Goal: Task Accomplishment & Management: Manage account settings

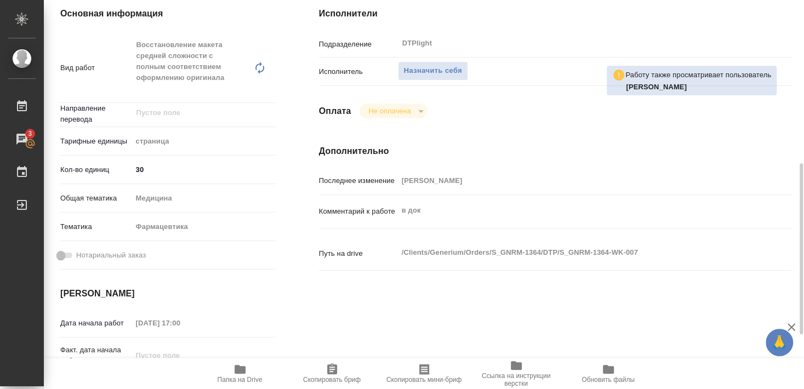
scroll to position [237, 0]
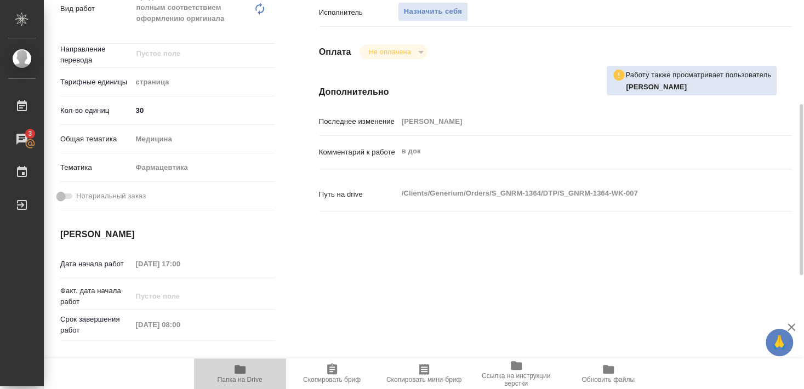
click at [238, 372] on icon "button" at bounding box center [239, 369] width 11 height 9
click at [255, 376] on span "Папка на Drive" at bounding box center [239, 373] width 79 height 21
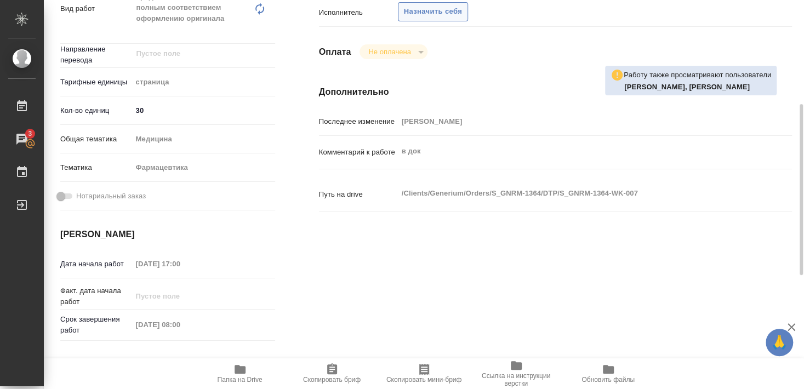
scroll to position [177, 0]
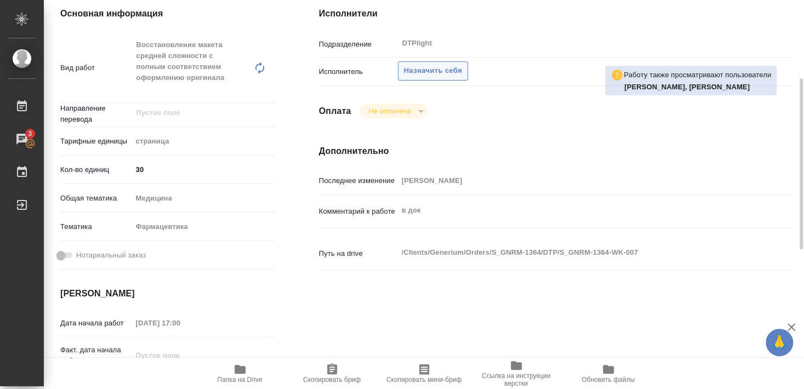
click at [435, 65] on span "Назначить себя" at bounding box center [433, 71] width 58 height 13
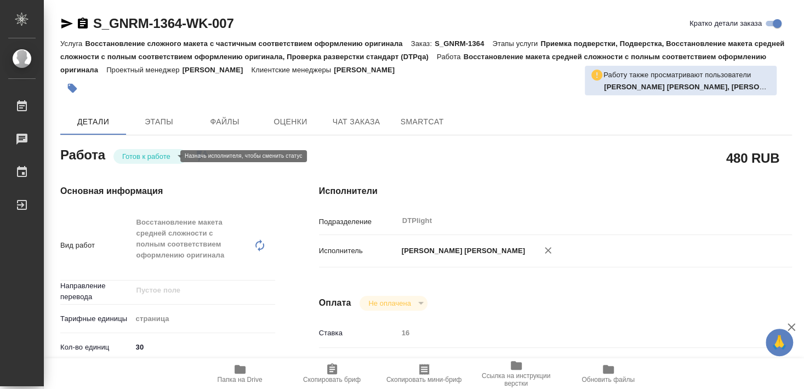
click at [158, 149] on body "🙏 .cls-1 fill:#fff; AWATERA [PERSON_NAME] Чаты График Выйти S_GNRM-1364-WK-007 …" at bounding box center [402, 194] width 804 height 389
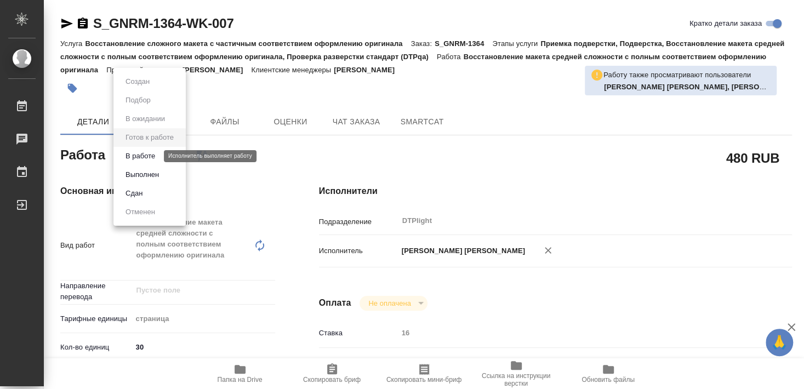
click at [141, 158] on button "В работе" at bounding box center [140, 156] width 36 height 12
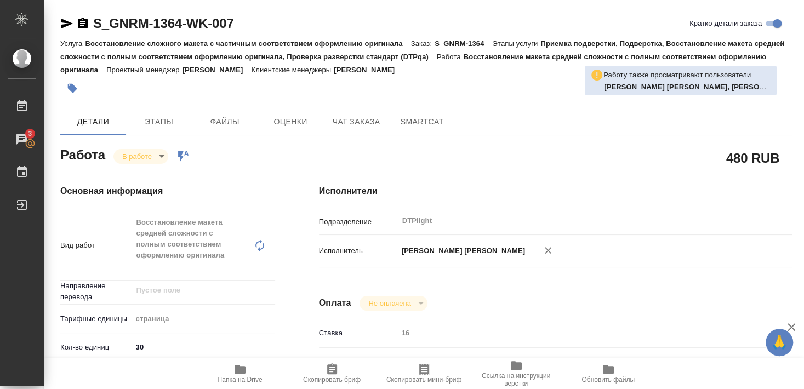
type textarea "x"
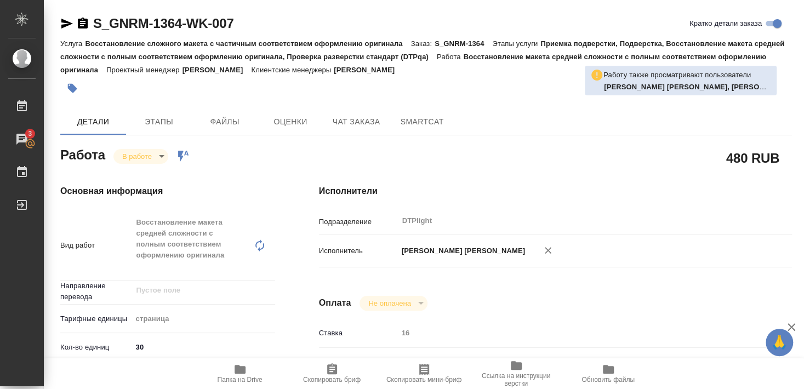
type textarea "x"
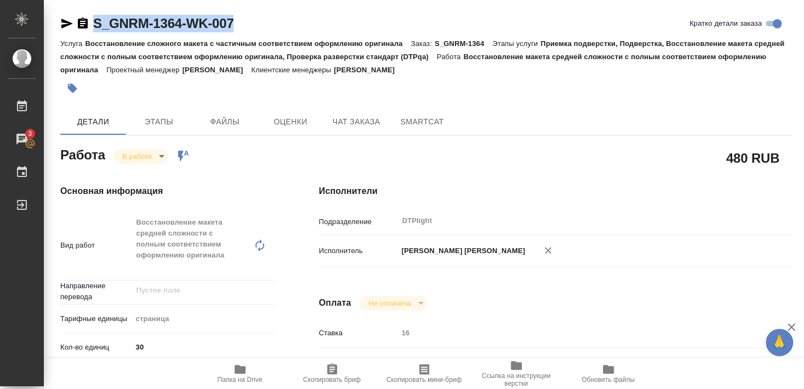
drag, startPoint x: 94, startPoint y: 35, endPoint x: 267, endPoint y: 26, distance: 172.8
click at [267, 26] on div "S_GNRM-1364-WK-007 Кратко детали заказа" at bounding box center [425, 26] width 731 height 22
copy link "S_GNRM-1364-WK-007"
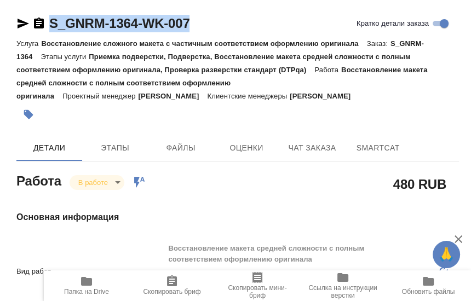
type textarea "x"
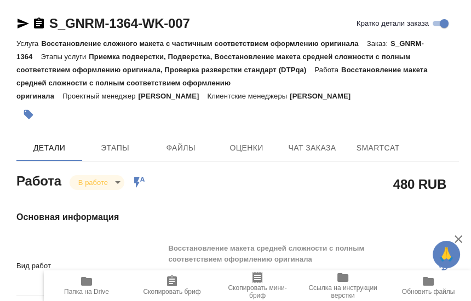
type textarea "x"
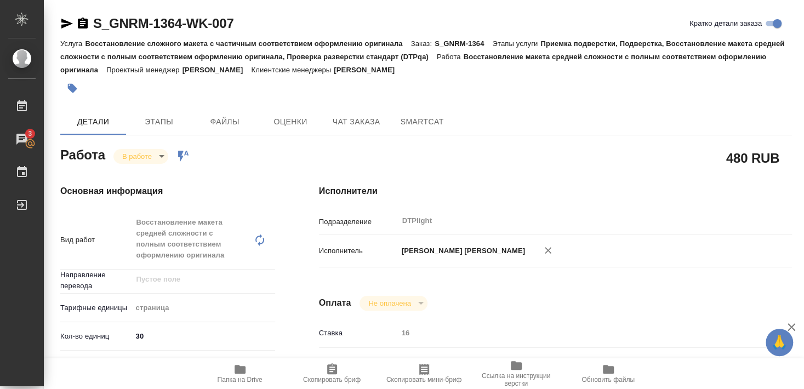
type textarea "x"
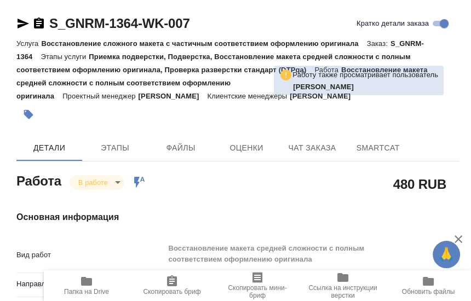
type textarea "x"
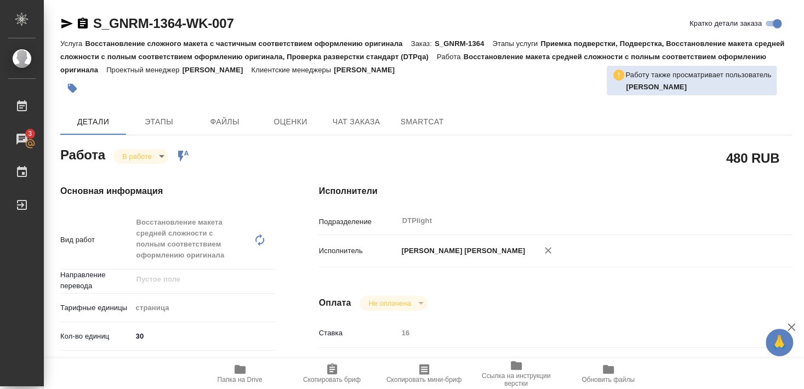
type textarea "x"
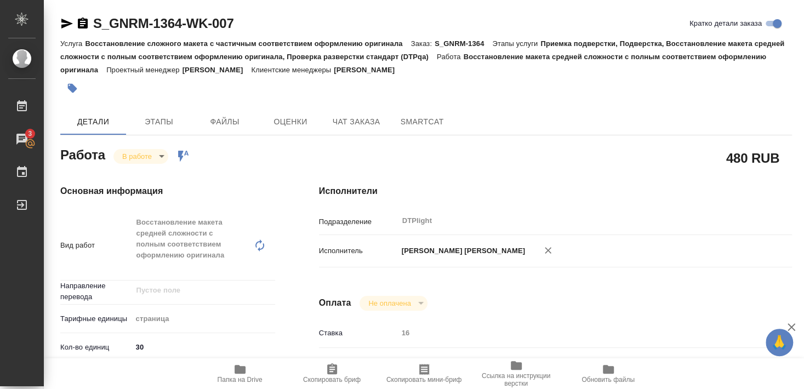
type textarea "x"
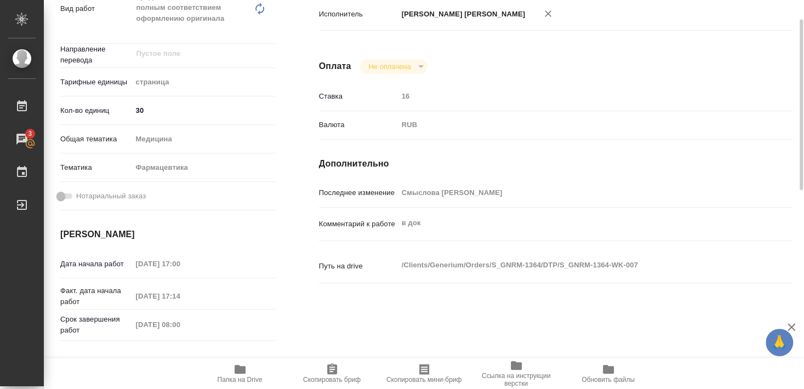
scroll to position [177, 0]
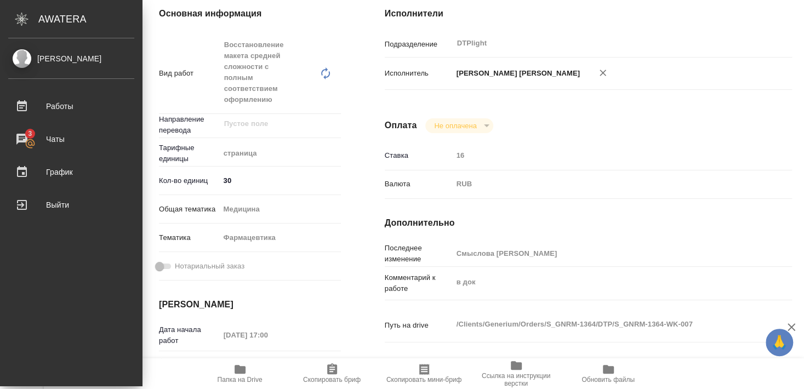
type textarea "x"
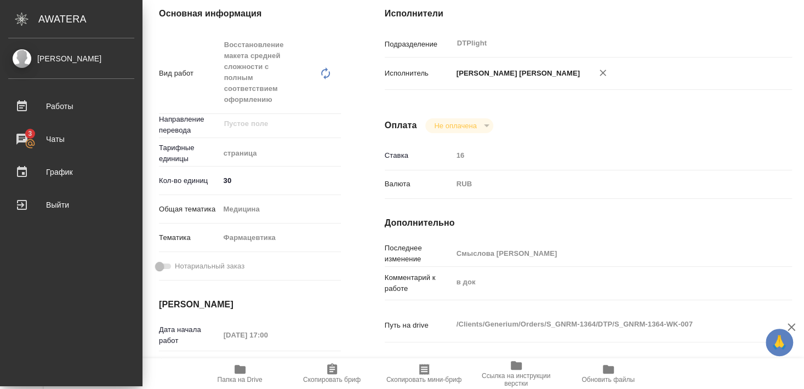
type textarea "x"
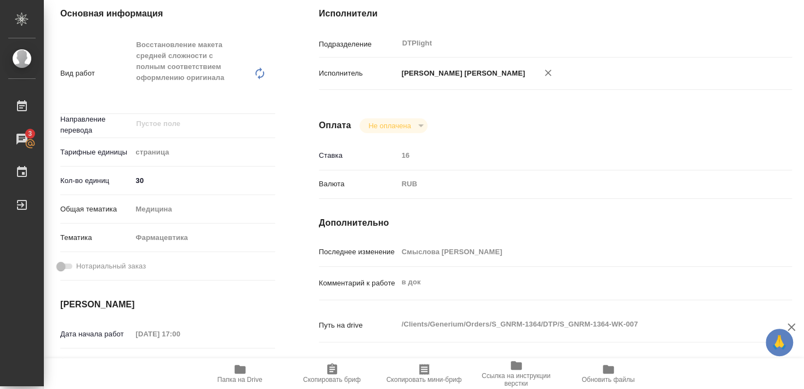
type textarea "x"
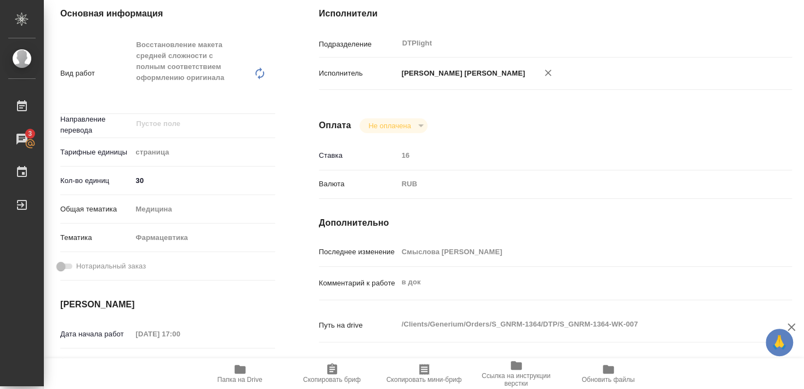
scroll to position [59, 0]
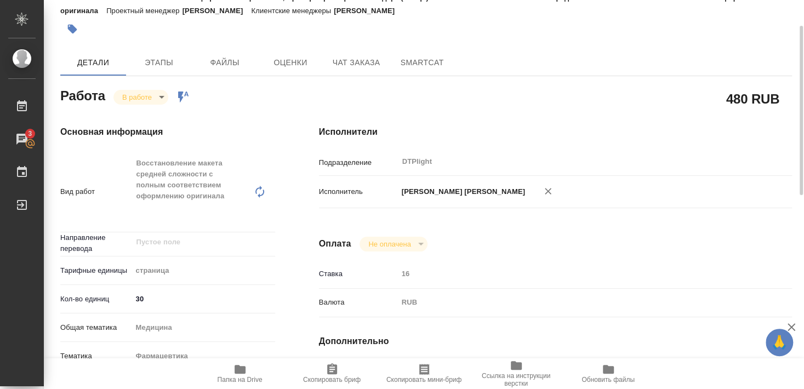
type textarea "x"
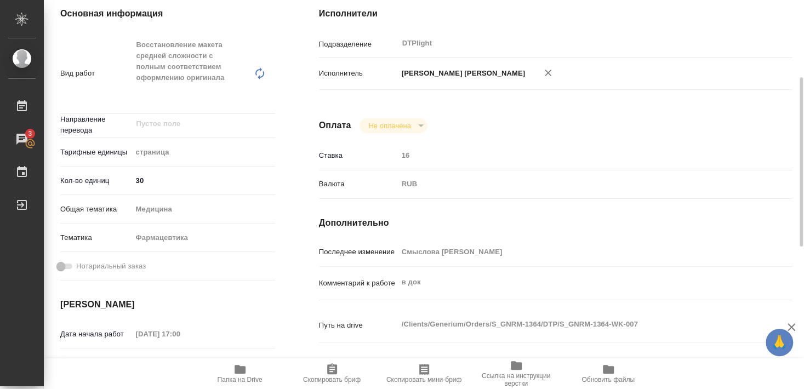
scroll to position [237, 0]
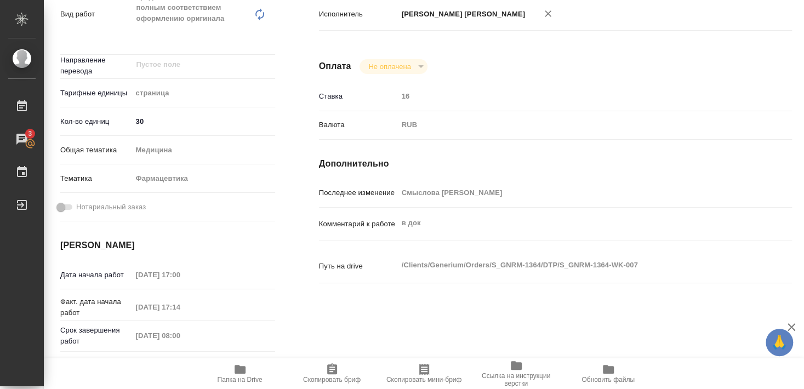
type textarea "x"
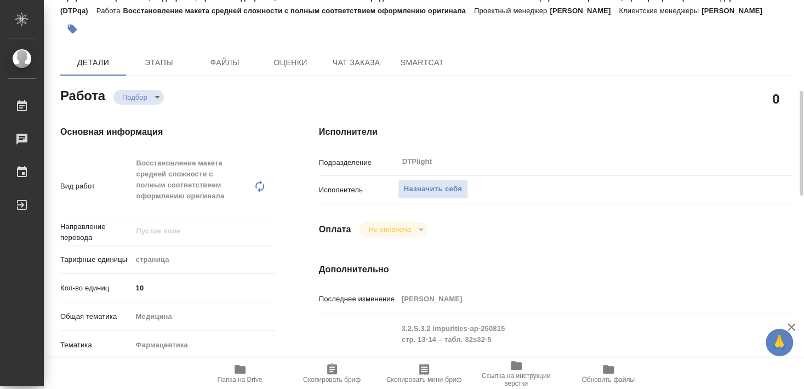
scroll to position [118, 0]
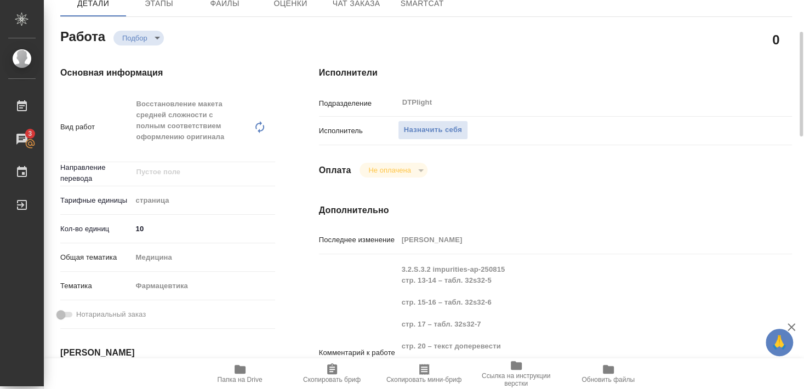
click at [242, 375] on icon "button" at bounding box center [239, 369] width 13 height 13
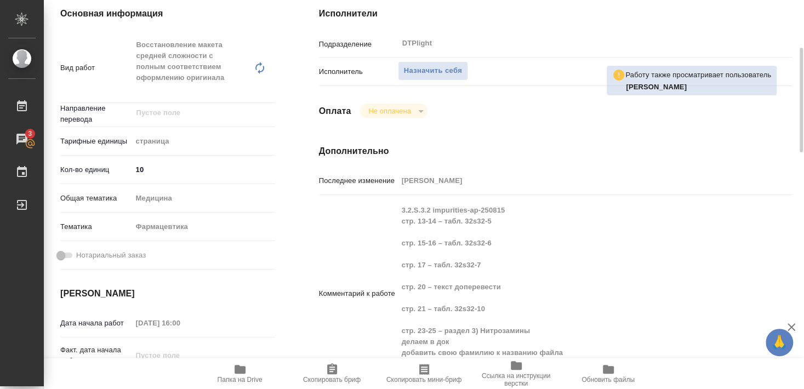
scroll to position [237, 0]
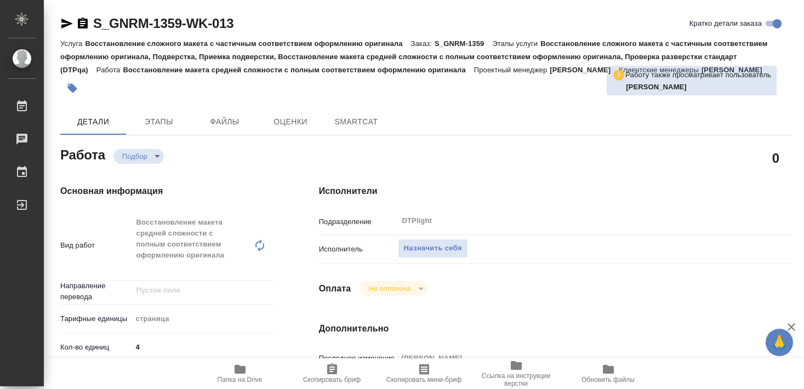
type textarea "x"
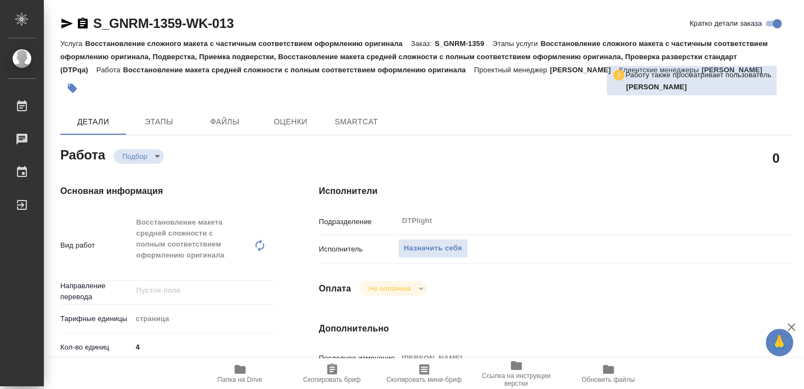
type textarea "x"
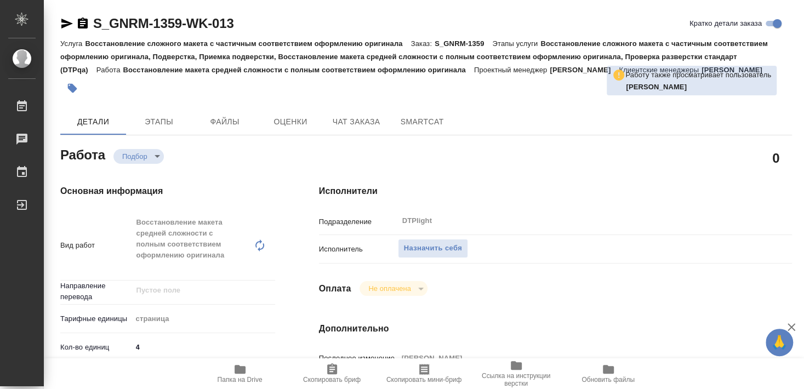
type textarea "x"
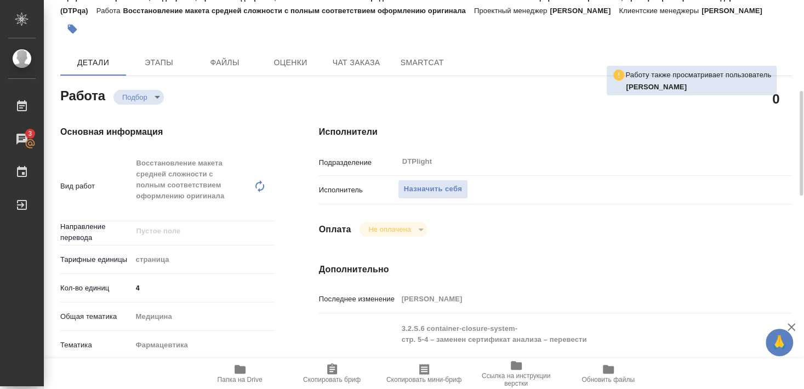
scroll to position [118, 0]
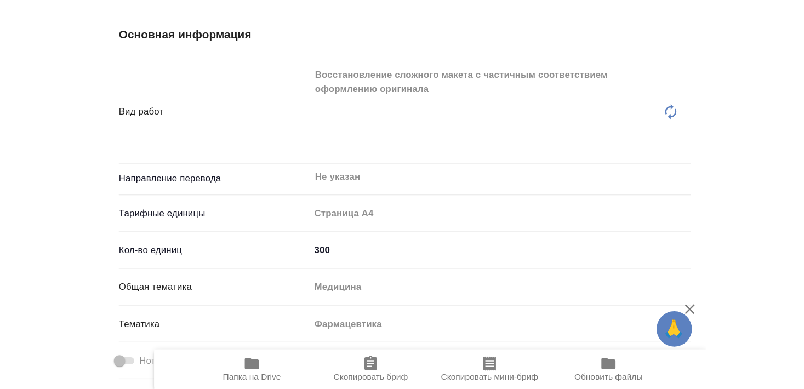
scroll to position [177, 0]
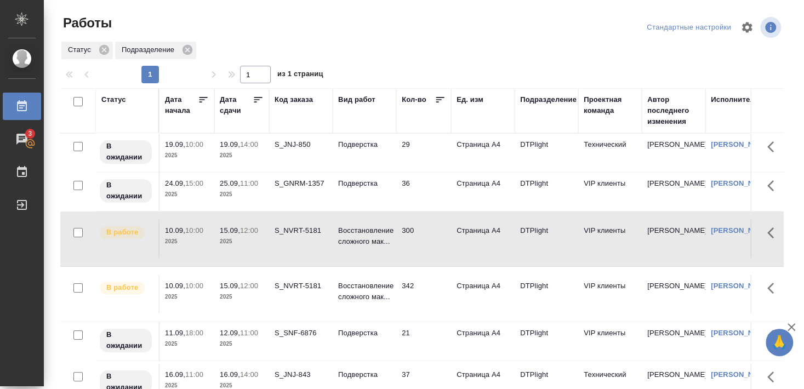
scroll to position [100, 0]
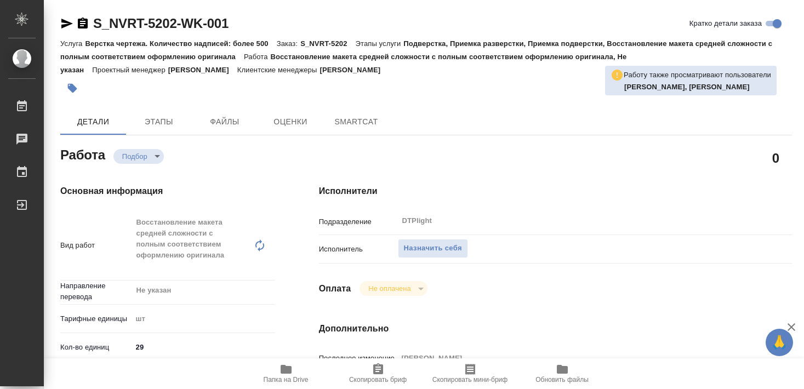
type textarea "x"
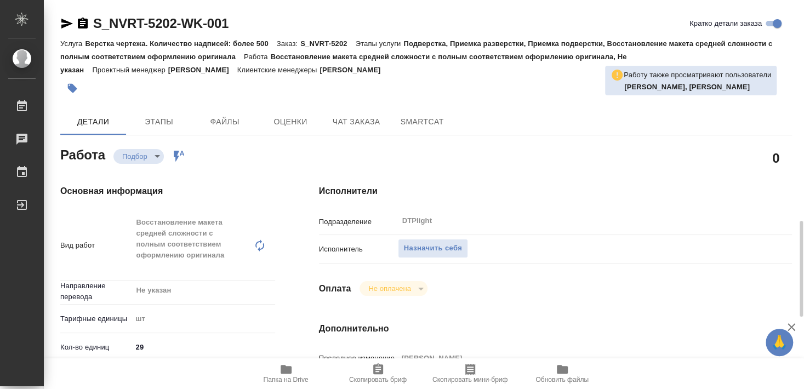
type textarea "x"
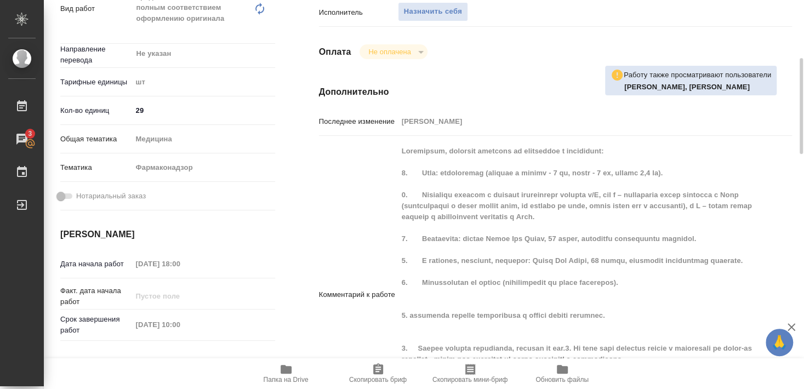
scroll to position [177, 0]
